Goal: Task Accomplishment & Management: Use online tool/utility

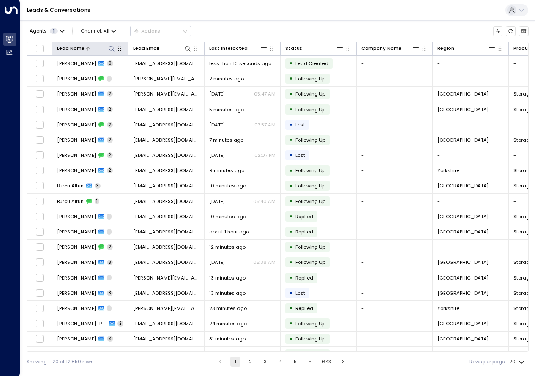
click at [111, 50] on icon at bounding box center [111, 48] width 5 height 5
type input "**********"
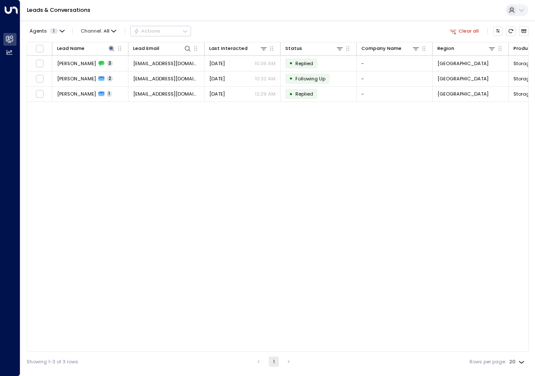
click at [203, 177] on div "Lead Name Lead Email Last Interacted Status Company Name Region Product # of pe…" at bounding box center [278, 197] width 502 height 310
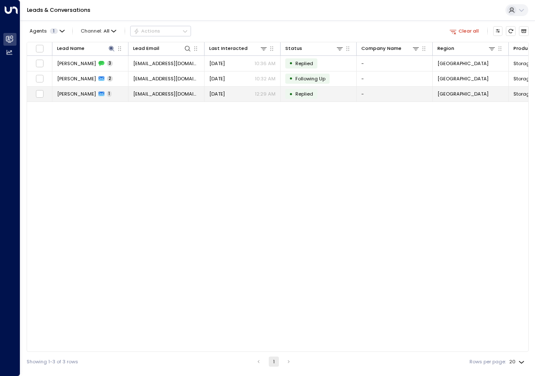
click at [87, 92] on span "[PERSON_NAME]" at bounding box center [76, 93] width 39 height 7
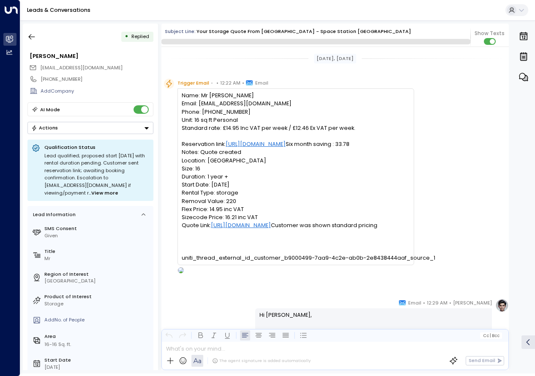
scroll to position [485, 0]
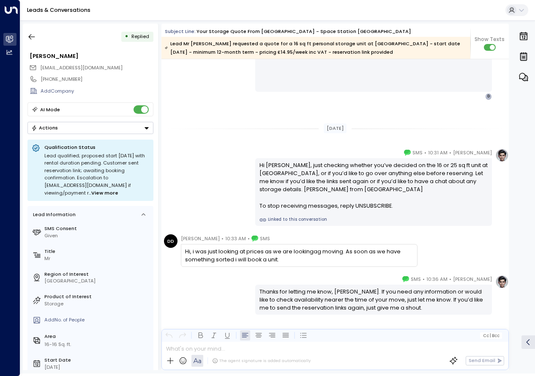
drag, startPoint x: 285, startPoint y: 259, endPoint x: 185, endPoint y: 253, distance: 99.8
click at [185, 253] on div "Hi, i was just looking at prices as we are lookingag moving. As soon as we have…" at bounding box center [299, 255] width 228 height 16
drag, startPoint x: 185, startPoint y: 253, endPoint x: 195, endPoint y: 252, distance: 10.2
copy div "Hi, i was just looking at prices as we are lookingag moving. As soon as we have…"
click at [29, 37] on icon "button" at bounding box center [32, 36] width 6 height 5
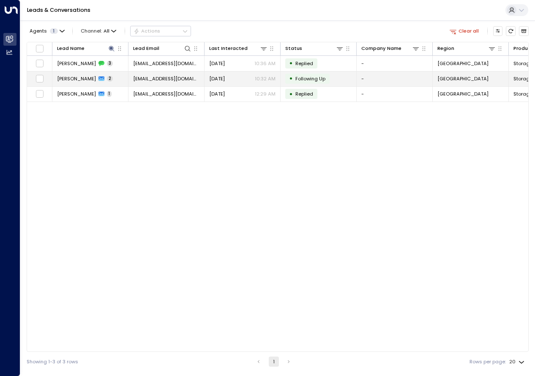
click at [90, 79] on div "[PERSON_NAME] 2" at bounding box center [85, 78] width 56 height 7
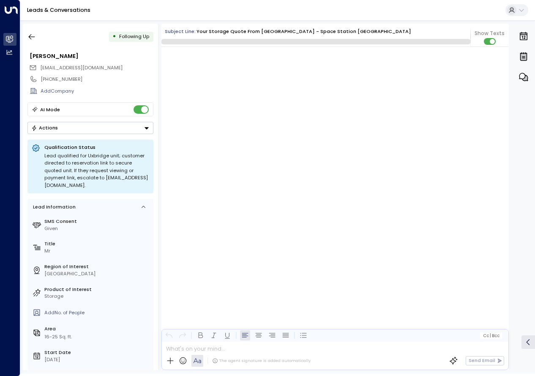
scroll to position [670, 0]
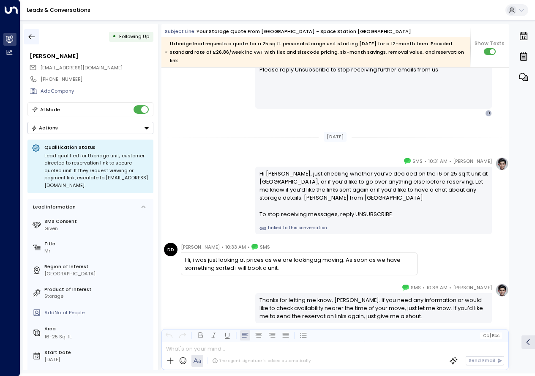
click at [31, 37] on icon "button" at bounding box center [31, 37] width 8 height 8
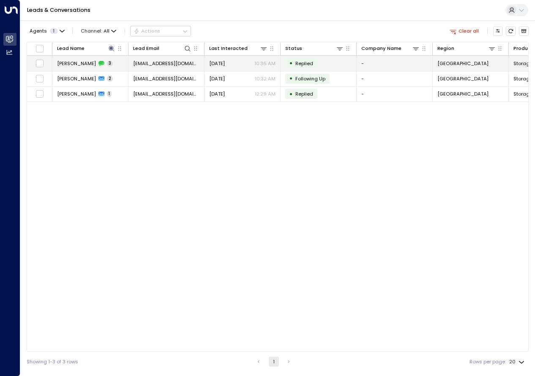
click at [90, 64] on div "[PERSON_NAME] 3" at bounding box center [85, 63] width 56 height 7
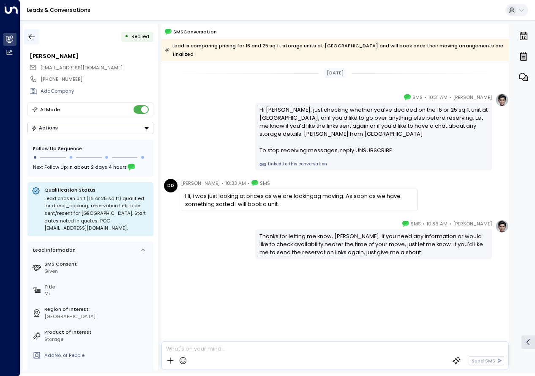
click at [29, 39] on icon "button" at bounding box center [31, 37] width 8 height 8
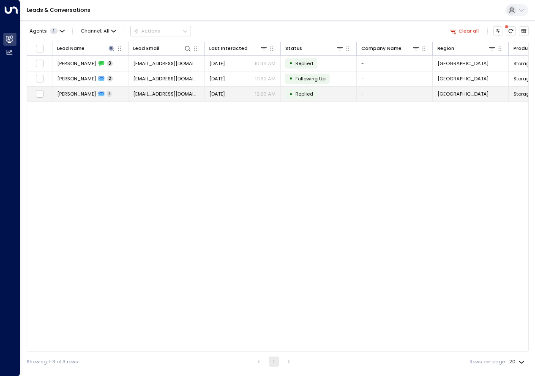
click at [115, 97] on td "[PERSON_NAME] 1" at bounding box center [90, 94] width 76 height 15
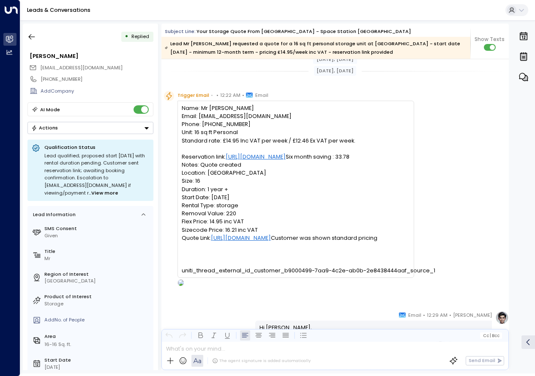
scroll to position [498, 0]
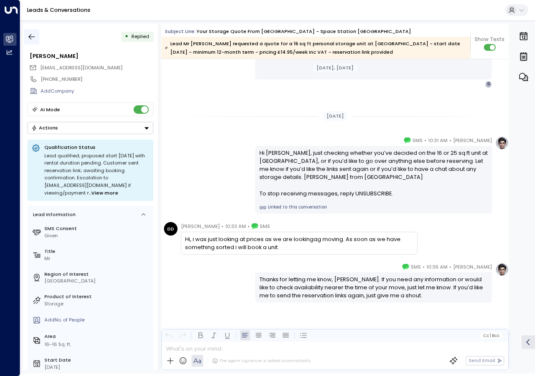
click at [33, 35] on icon "button" at bounding box center [31, 37] width 8 height 8
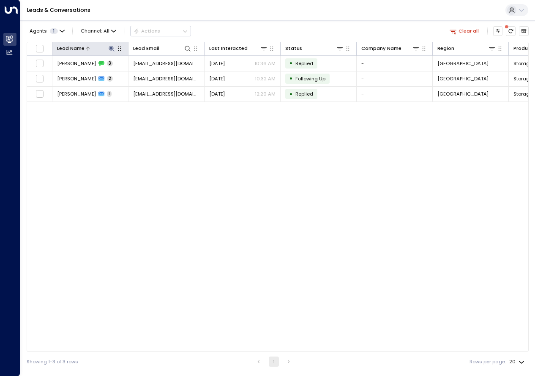
click at [110, 49] on icon at bounding box center [111, 48] width 5 height 5
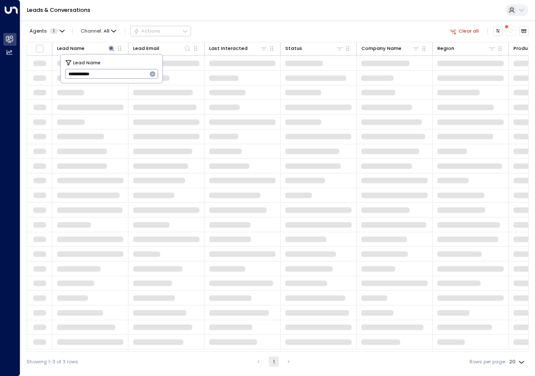
type input "**********"
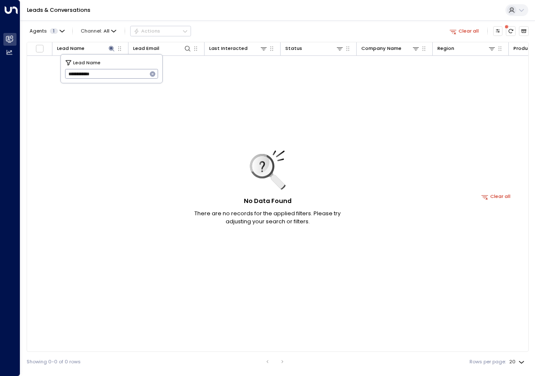
click at [152, 76] on icon "button" at bounding box center [152, 73] width 5 height 5
click at [75, 125] on div "No Data Found There are no records for the applied filters. Please try adjustin…" at bounding box center [496, 196] width 938 height 281
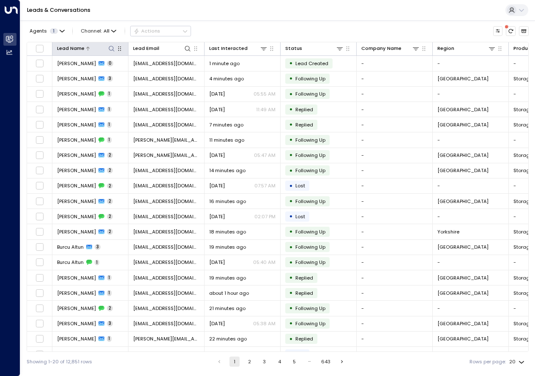
click at [114, 48] on icon at bounding box center [111, 48] width 7 height 7
type input "**********"
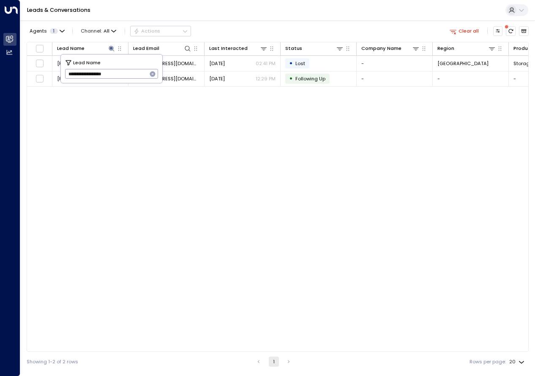
click at [174, 175] on div "Lead Name Lead Email Last Interacted Status Company Name Region Product # of pe…" at bounding box center [278, 197] width 502 height 310
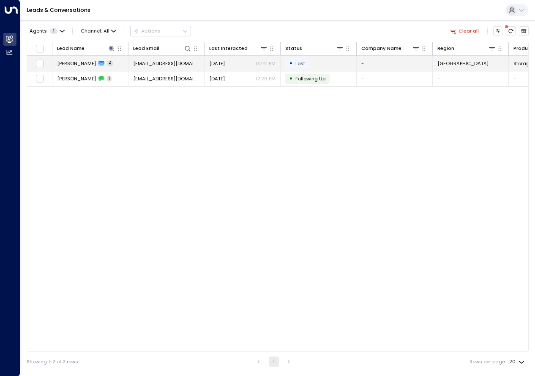
click at [107, 63] on div "Hossein Nekoomanesh 4" at bounding box center [85, 63] width 56 height 7
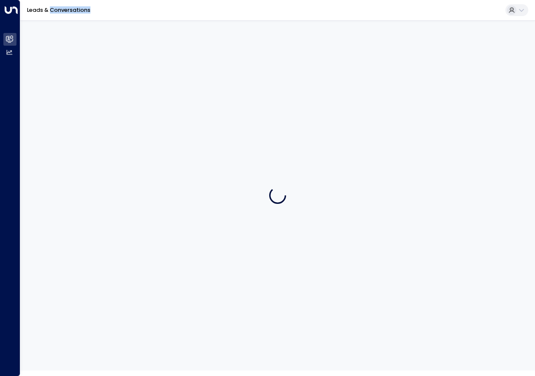
click at [107, 63] on div at bounding box center [277, 195] width 514 height 350
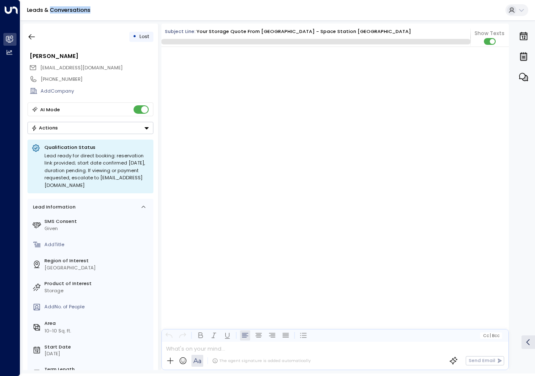
scroll to position [823, 0]
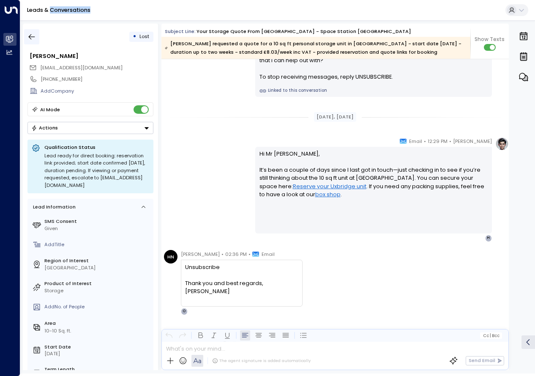
click at [32, 38] on icon "button" at bounding box center [31, 37] width 8 height 8
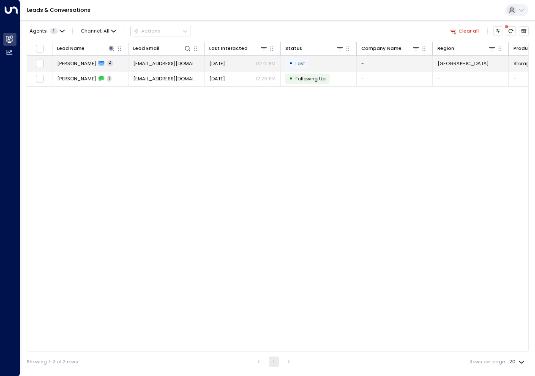
click at [92, 68] on td "Hossein Nekoomanesh 4" at bounding box center [90, 63] width 76 height 15
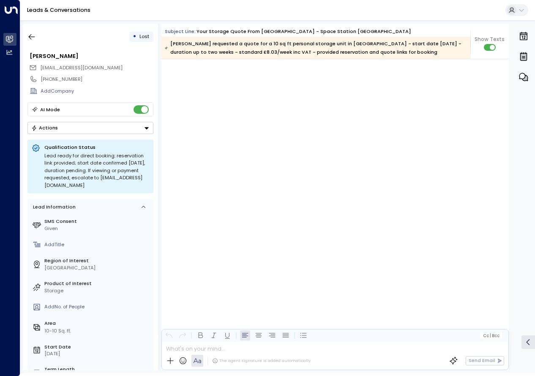
scroll to position [861, 0]
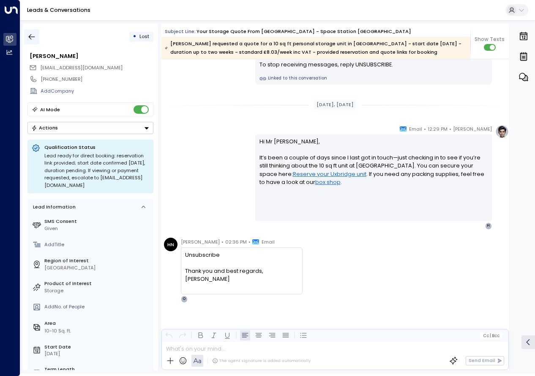
click at [34, 36] on icon "button" at bounding box center [31, 37] width 8 height 8
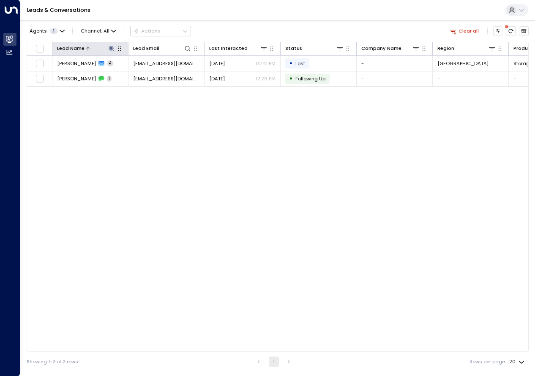
click at [110, 52] on icon at bounding box center [111, 48] width 7 height 7
type input "**********"
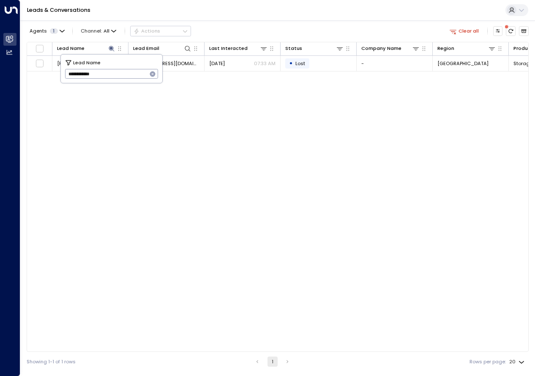
click at [150, 118] on div "Lead Name Lead Email Last Interacted Status Company Name Region Product # of pe…" at bounding box center [278, 197] width 502 height 310
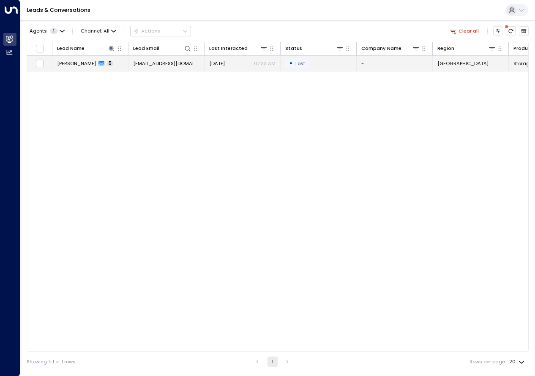
click at [84, 63] on span "[PERSON_NAME]" at bounding box center [76, 63] width 39 height 7
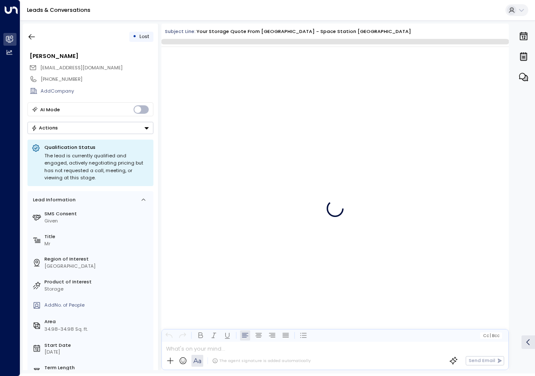
scroll to position [930, 0]
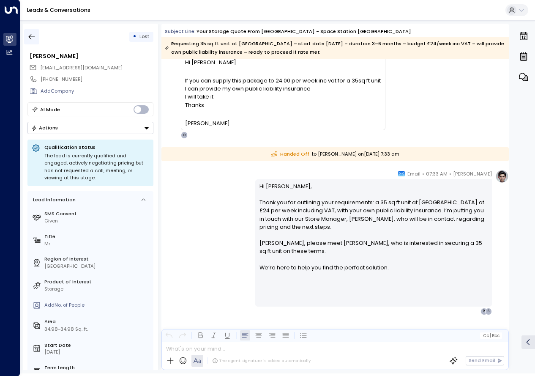
click at [27, 38] on icon "button" at bounding box center [31, 37] width 8 height 8
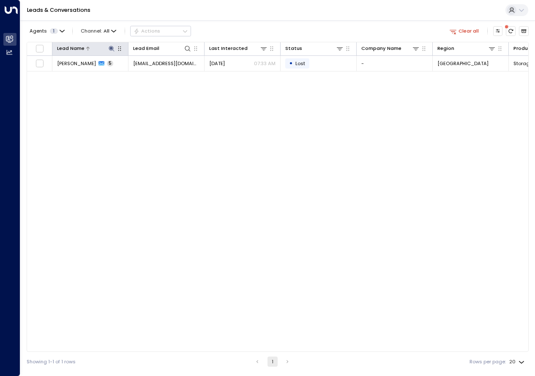
click at [109, 49] on icon at bounding box center [111, 48] width 7 height 7
type input "**********"
click at [156, 135] on div "Lead Name Lead Email Last Interacted Status Company Name Region Product # of pe…" at bounding box center [278, 197] width 502 height 310
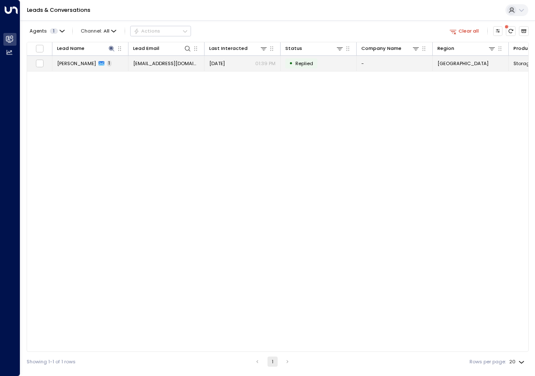
click at [80, 65] on span "[PERSON_NAME]" at bounding box center [76, 63] width 39 height 7
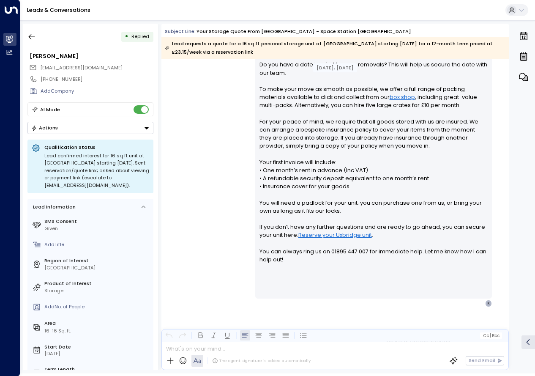
scroll to position [340, 0]
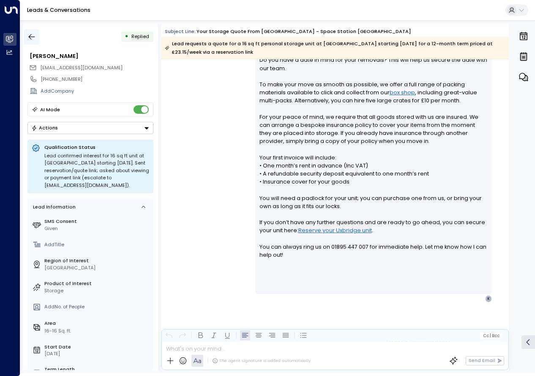
click at [35, 36] on icon "button" at bounding box center [31, 37] width 8 height 8
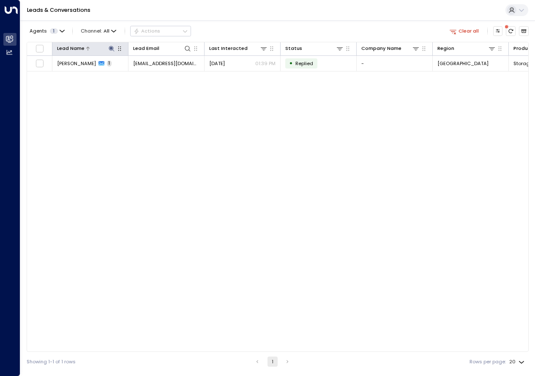
click at [111, 46] on icon at bounding box center [111, 48] width 7 height 7
type input "**********"
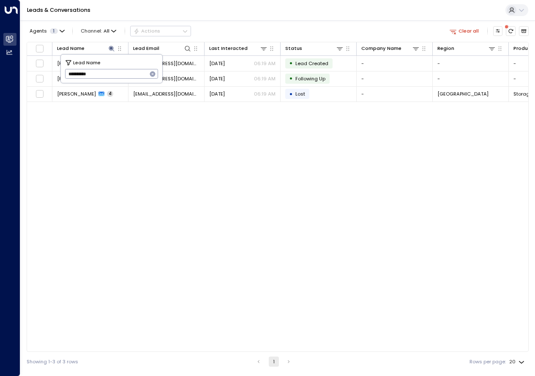
click at [117, 139] on div "Lead Name Lead Email Last Interacted Status Company Name Region Product # of pe…" at bounding box center [278, 197] width 502 height 310
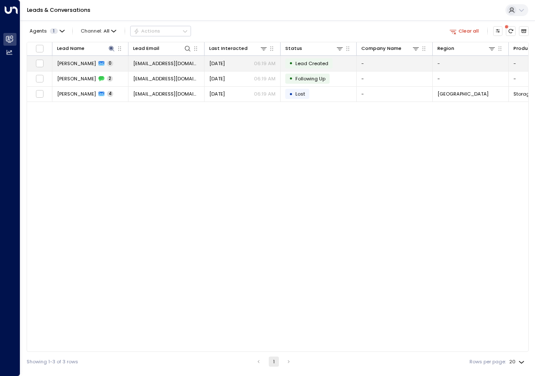
click at [94, 67] on td "[PERSON_NAME] 0" at bounding box center [90, 63] width 76 height 15
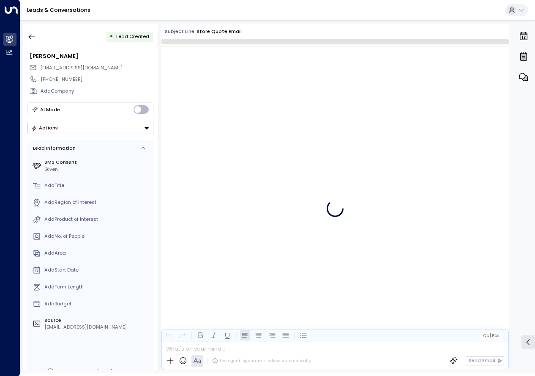
scroll to position [223, 0]
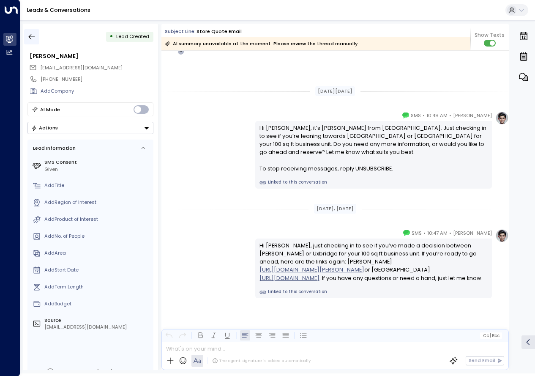
click at [30, 36] on icon "button" at bounding box center [31, 37] width 8 height 8
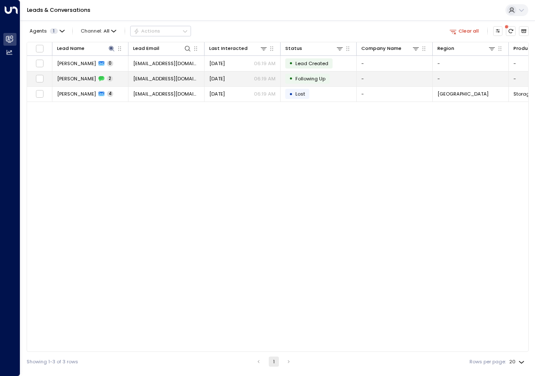
click at [71, 75] on td "[PERSON_NAME] 2" at bounding box center [90, 78] width 76 height 15
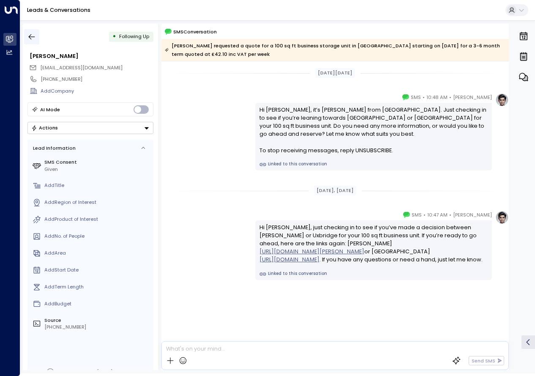
click at [33, 38] on icon "button" at bounding box center [31, 37] width 8 height 8
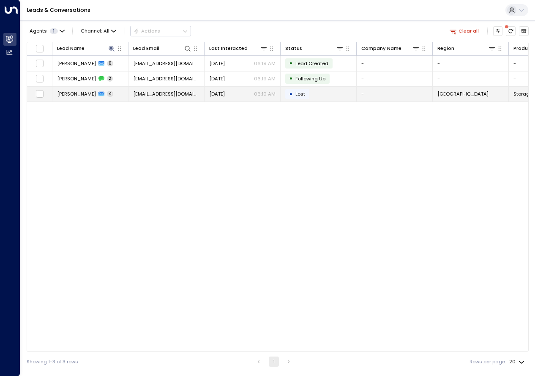
click at [82, 94] on span "[PERSON_NAME]" at bounding box center [76, 93] width 39 height 7
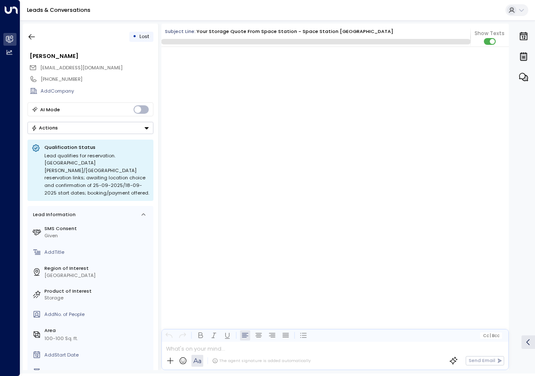
scroll to position [1303, 0]
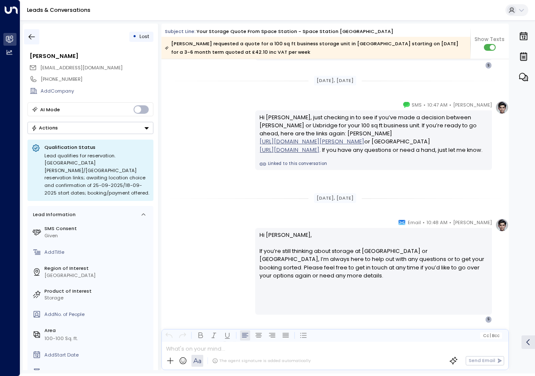
click at [36, 37] on button "button" at bounding box center [31, 36] width 15 height 15
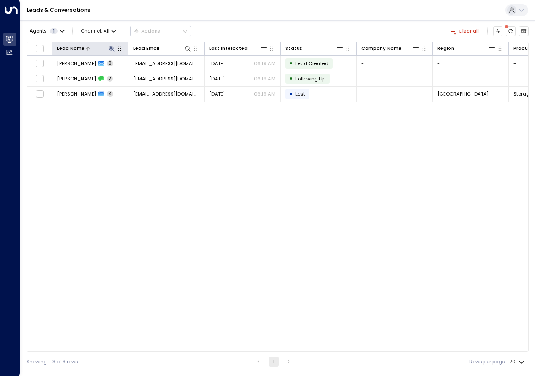
click at [116, 46] on icon "button" at bounding box center [119, 48] width 7 height 7
click at [111, 47] on icon at bounding box center [111, 48] width 5 height 5
type input "**********"
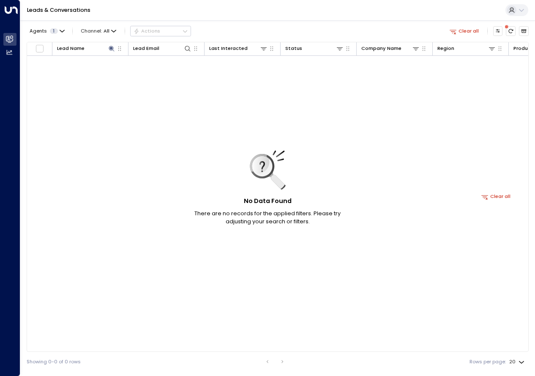
click at [154, 138] on div "No Data Found There are no records for the applied filters. Please try adjustin…" at bounding box center [496, 196] width 938 height 281
click at [110, 50] on icon at bounding box center [111, 48] width 7 height 7
click at [98, 49] on div at bounding box center [99, 48] width 31 height 8
click at [109, 49] on icon at bounding box center [111, 48] width 7 height 7
click at [153, 73] on icon "button" at bounding box center [152, 74] width 7 height 7
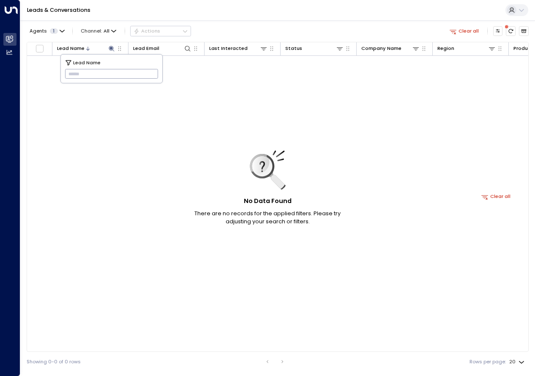
click at [212, 134] on div "No Data Found There are no records for the applied filters. Please try adjustin…" at bounding box center [496, 196] width 938 height 281
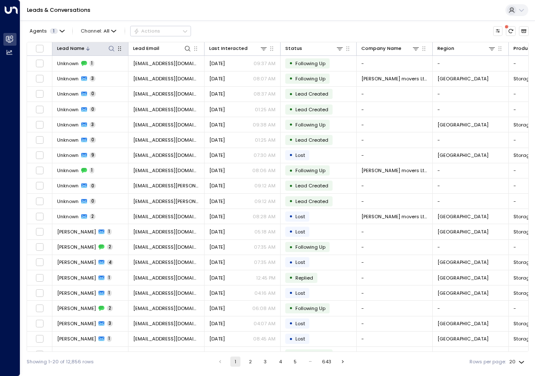
click at [114, 49] on icon at bounding box center [111, 48] width 7 height 7
type input "**********"
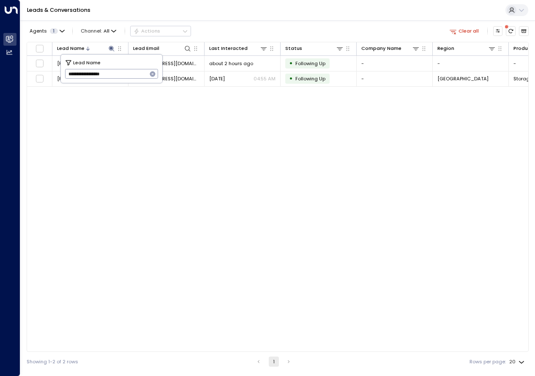
click at [133, 139] on div "Lead Name Lead Email Last Interacted Status Company Name Region Product # of pe…" at bounding box center [278, 197] width 502 height 310
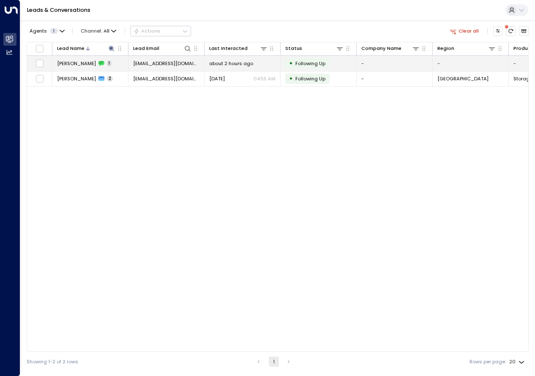
click at [90, 65] on span "[PERSON_NAME]" at bounding box center [76, 63] width 39 height 7
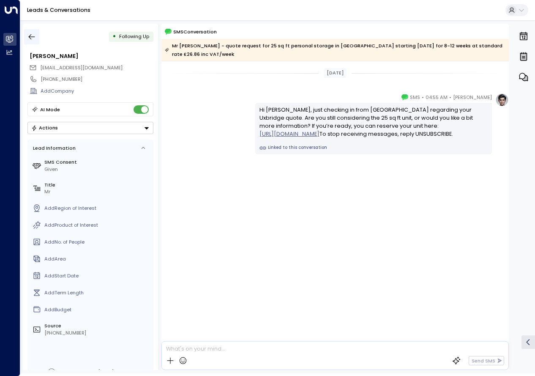
click at [30, 37] on icon "button" at bounding box center [32, 36] width 6 height 5
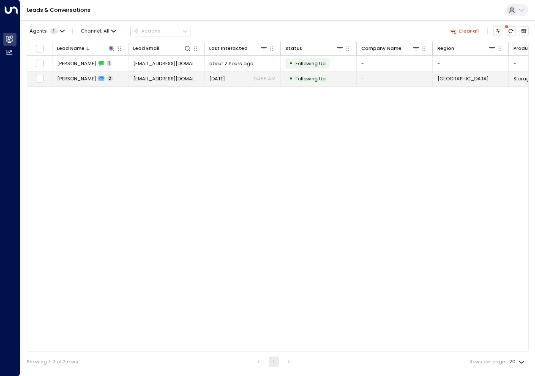
click at [85, 81] on span "[PERSON_NAME]" at bounding box center [76, 78] width 39 height 7
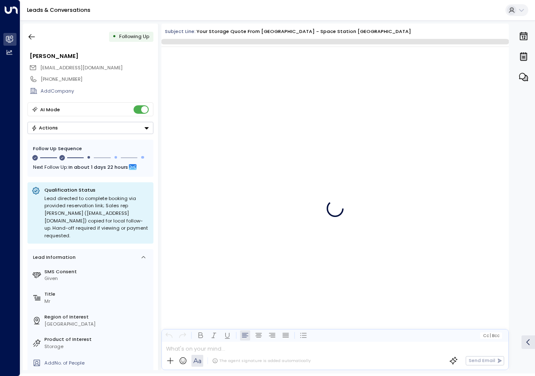
scroll to position [622, 0]
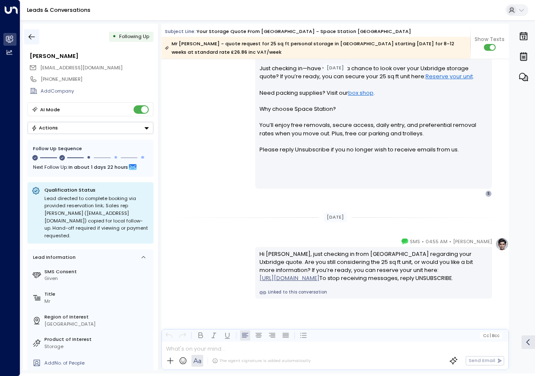
click at [27, 33] on button "button" at bounding box center [31, 36] width 15 height 15
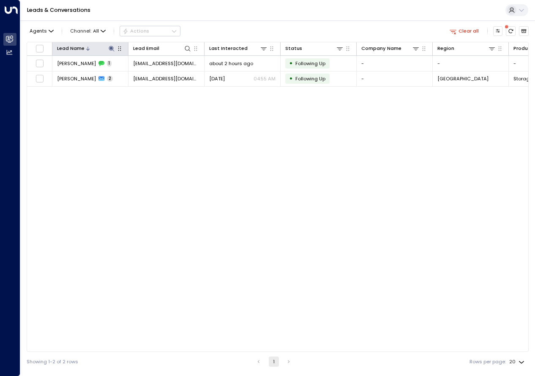
click at [111, 49] on icon at bounding box center [111, 48] width 5 height 5
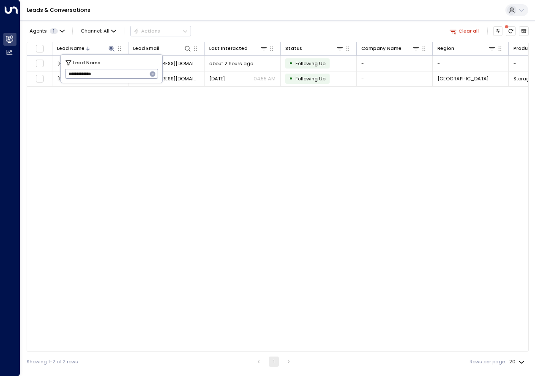
type input "**********"
click at [124, 131] on div "Lead Name Lead Email Last Interacted Status Company Name Region Product # of pe…" at bounding box center [278, 197] width 502 height 310
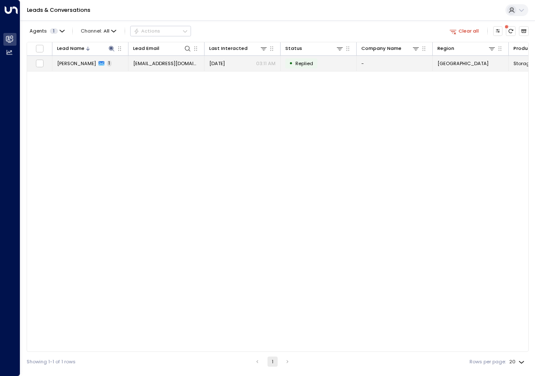
click at [74, 62] on span "[PERSON_NAME]" at bounding box center [76, 63] width 39 height 7
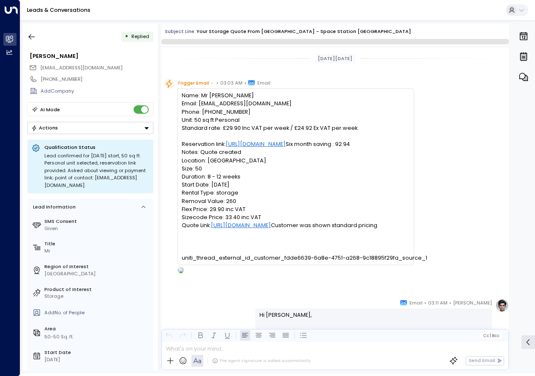
scroll to position [222, 0]
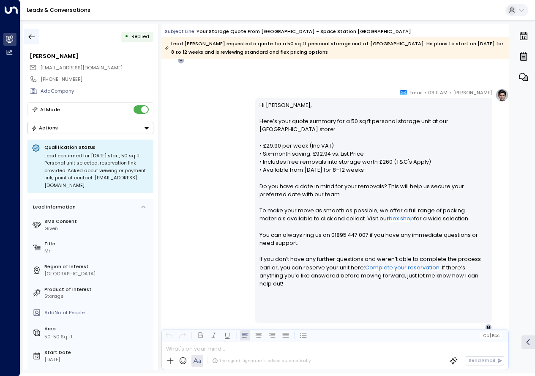
click at [30, 41] on icon "button" at bounding box center [31, 37] width 8 height 8
